Goal: Complete application form: Complete application form

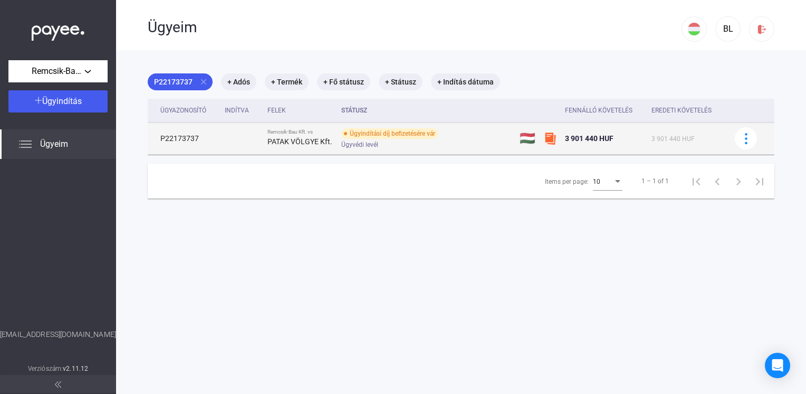
click at [547, 140] on img at bounding box center [550, 138] width 13 height 13
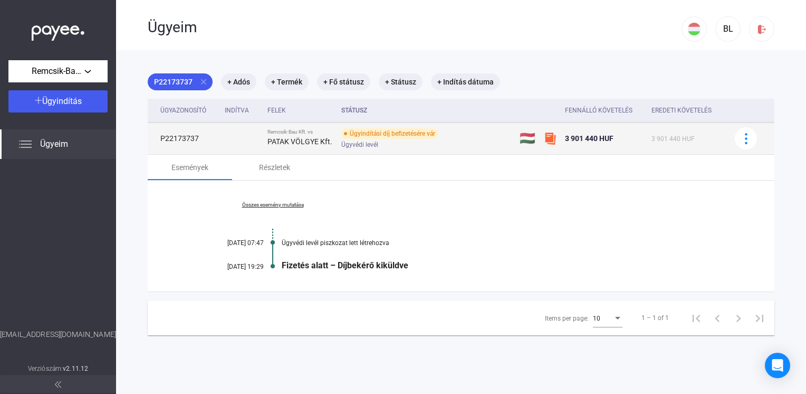
click at [167, 142] on td "P22173737" at bounding box center [184, 138] width 73 height 32
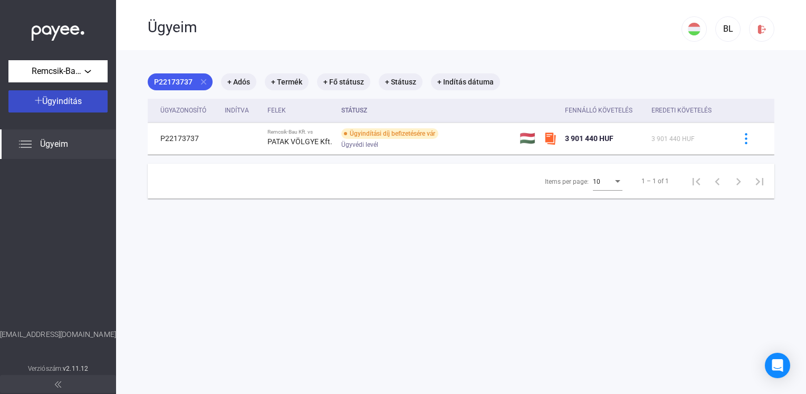
click at [61, 96] on span "Ügyindítás" at bounding box center [62, 101] width 40 height 10
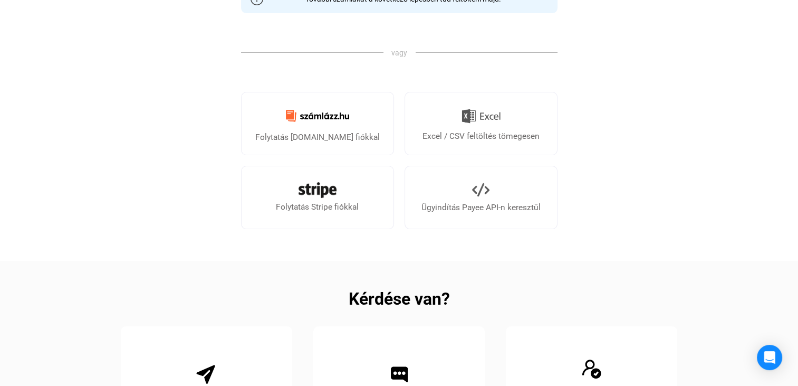
scroll to position [317, 0]
